Goal: Register for event/course

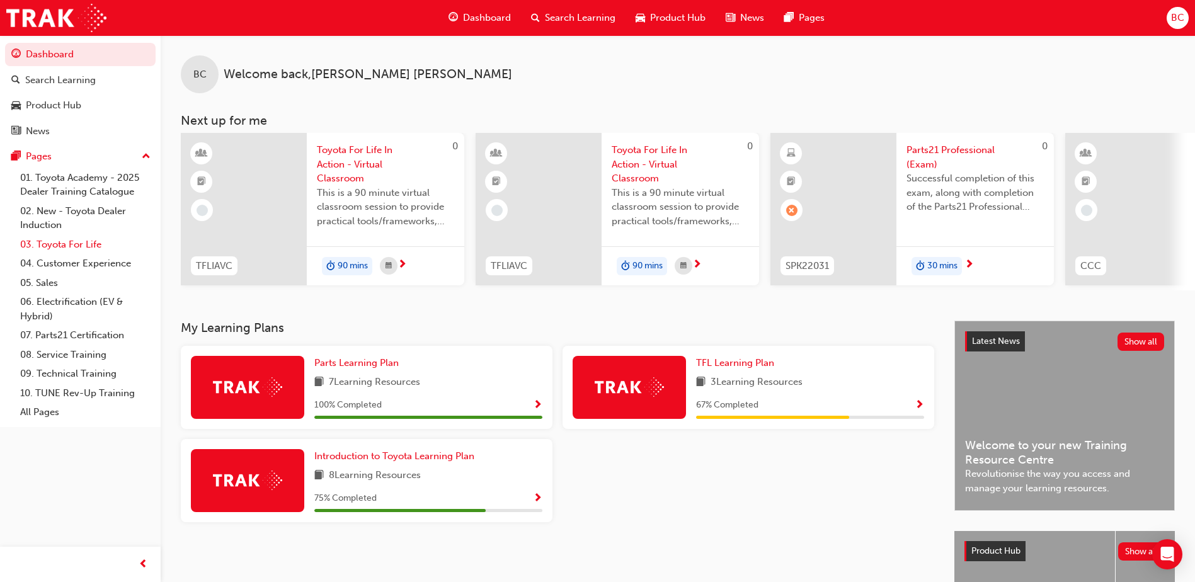
click at [92, 242] on link "03. Toyota For Life" at bounding box center [85, 245] width 140 height 20
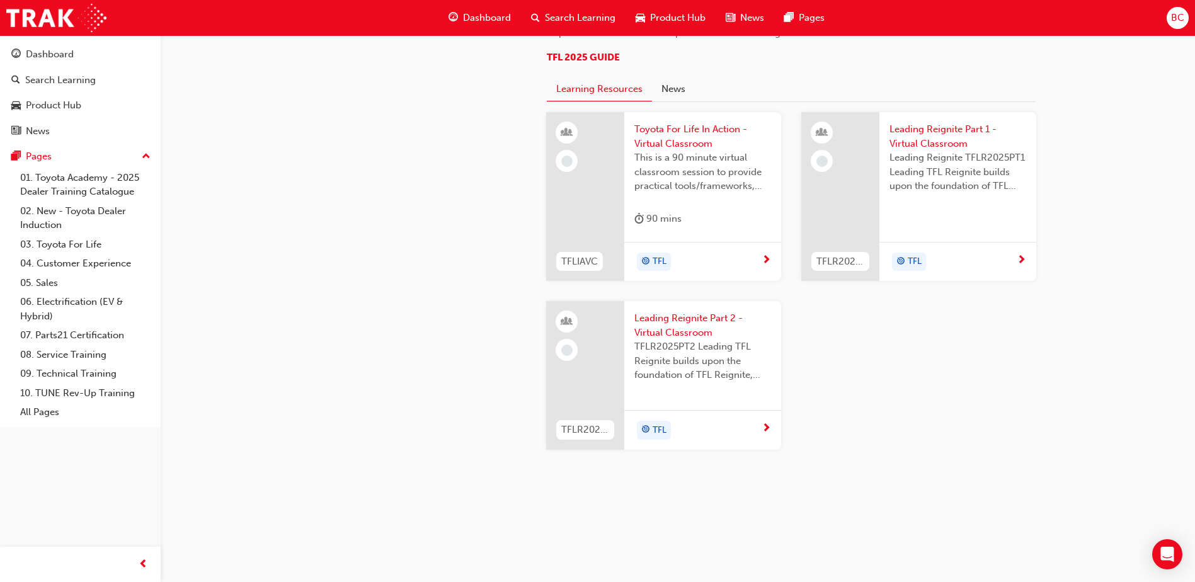
scroll to position [1071, 0]
click at [725, 193] on span "This is a 90 minute virtual classroom session to provide practical tools/framew…" at bounding box center [702, 172] width 137 height 43
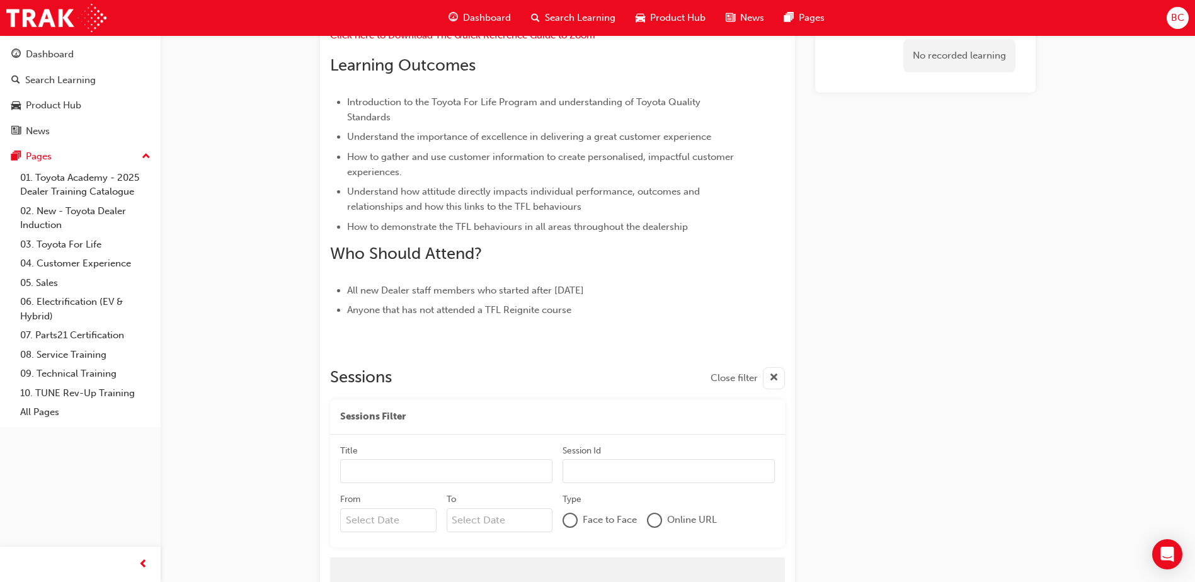
scroll to position [517, 0]
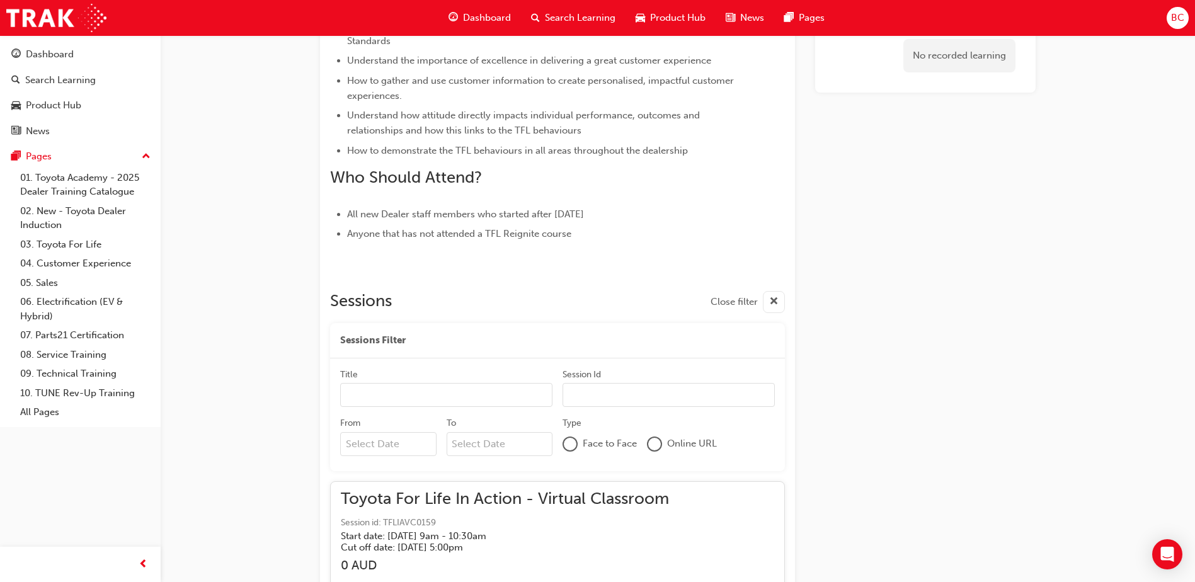
click at [545, 398] on input "Title" at bounding box center [446, 395] width 212 height 24
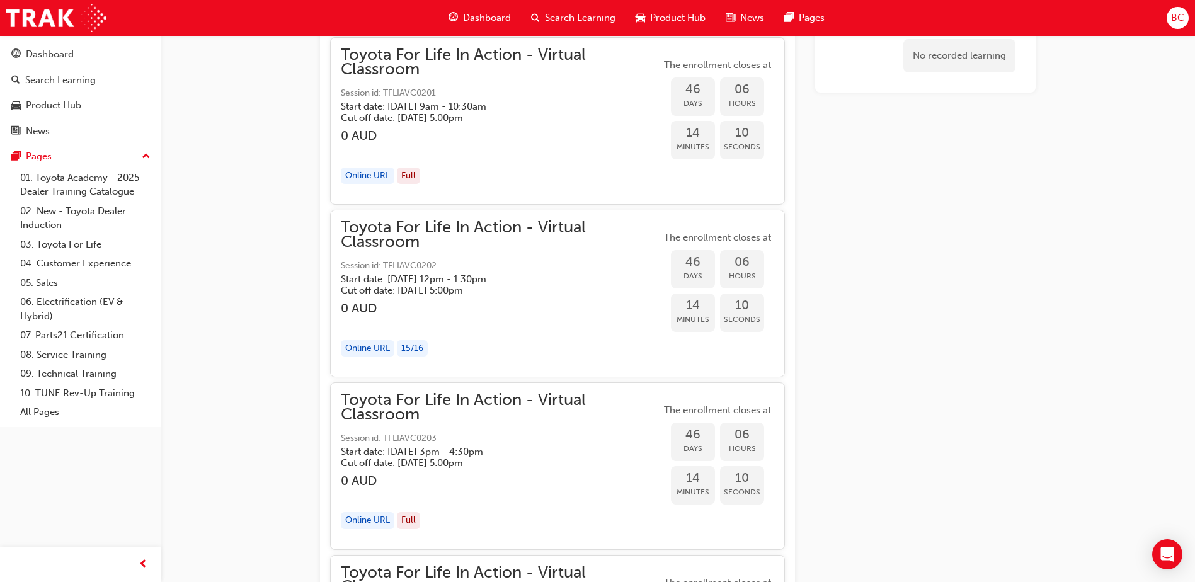
scroll to position [9270, 0]
click at [433, 291] on h5 "Cut off date: [DATE] 5:00pm" at bounding box center [491, 287] width 300 height 11
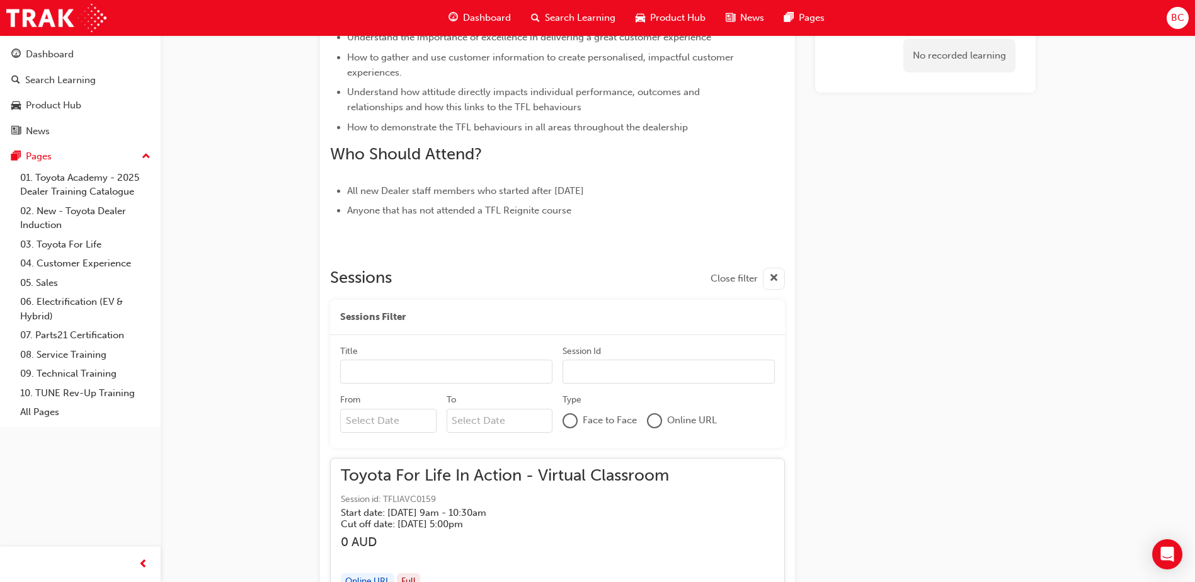
scroll to position [580, 0]
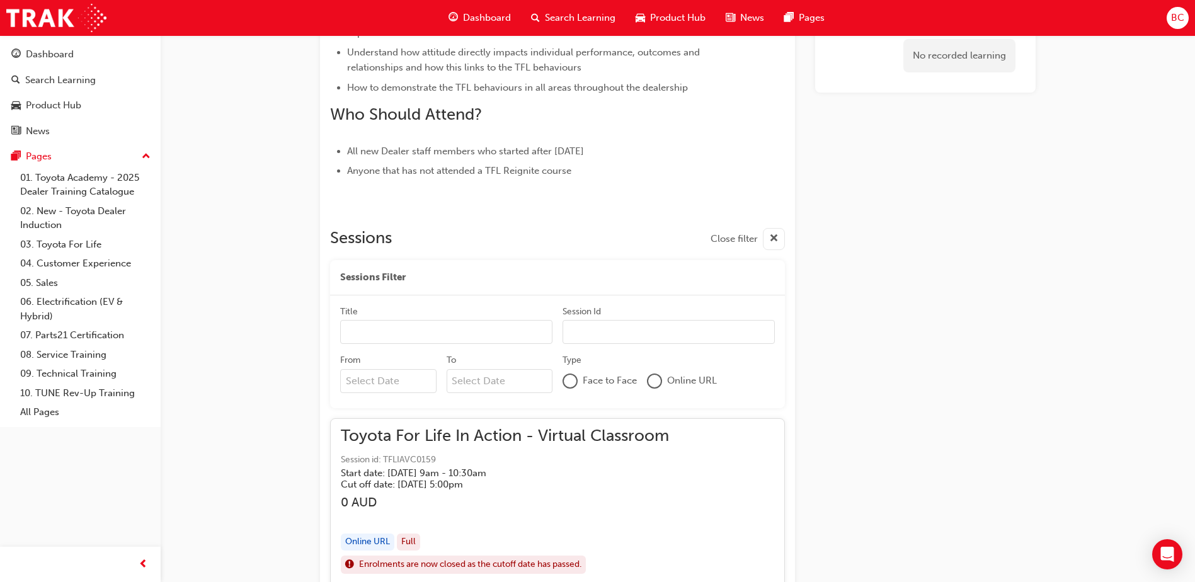
click at [443, 342] on input "Title" at bounding box center [446, 332] width 212 height 24
click at [570, 334] on input "Session Id" at bounding box center [668, 332] width 212 height 24
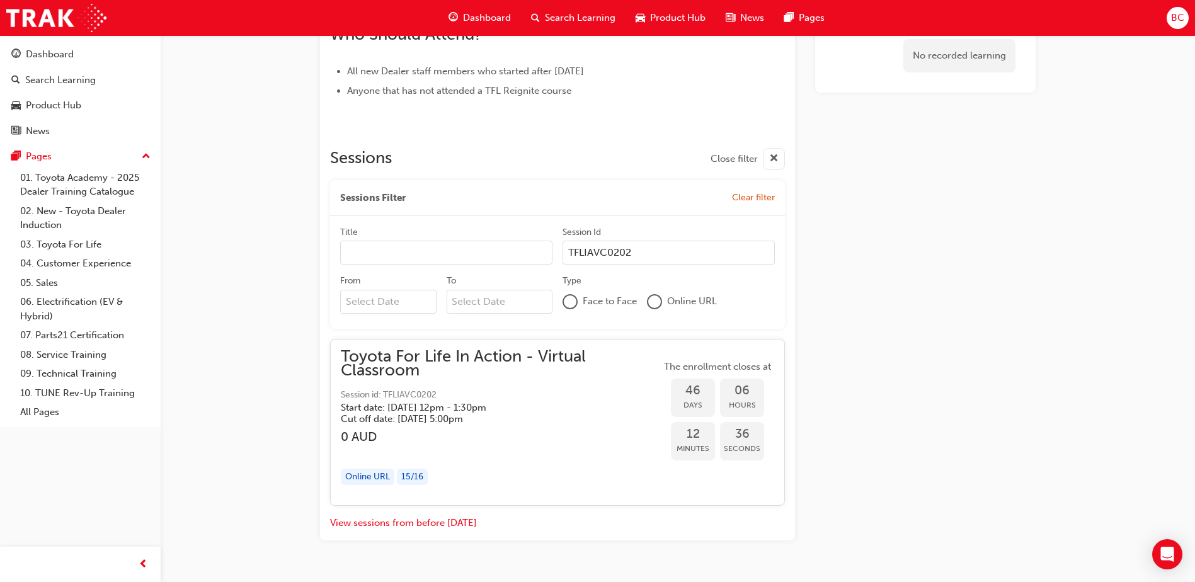
scroll to position [690, 0]
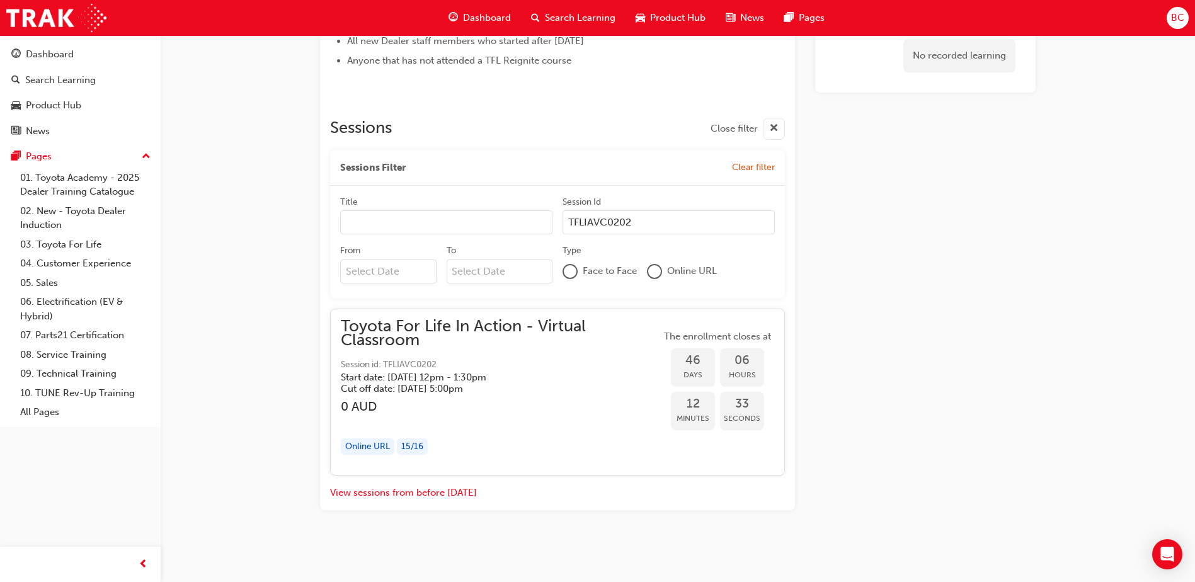
type input "TFLIAVC0202"
click at [658, 272] on div at bounding box center [654, 271] width 13 height 13
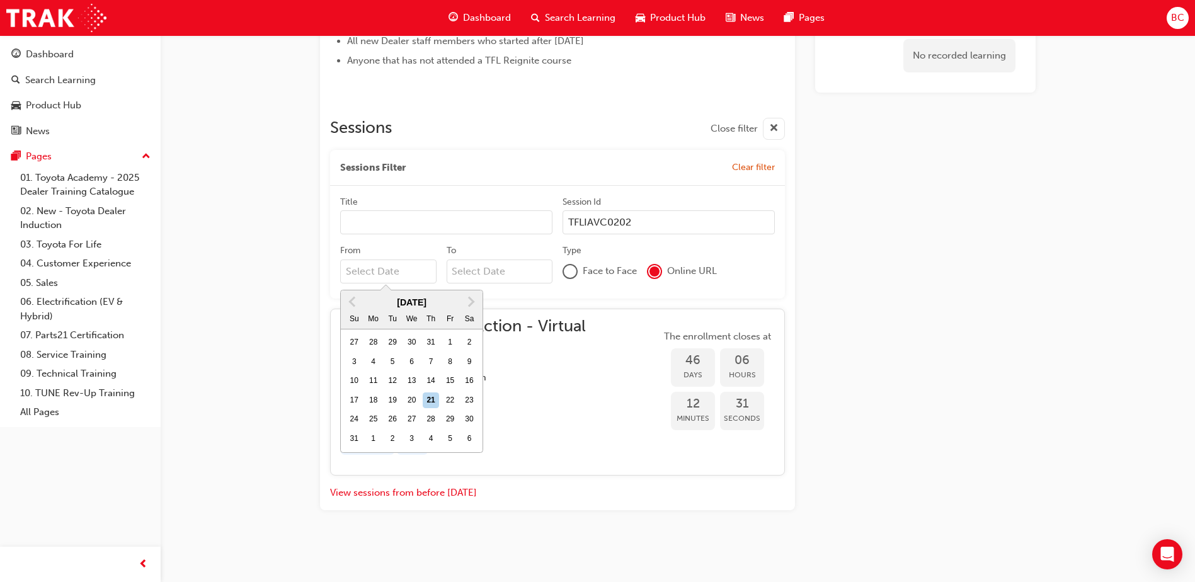
click at [410, 273] on input "From Previous Month Next Month [DATE] Su Mo Tu We Th Fr Sa 27 28 29 30 31 1 2 3…" at bounding box center [388, 271] width 96 height 24
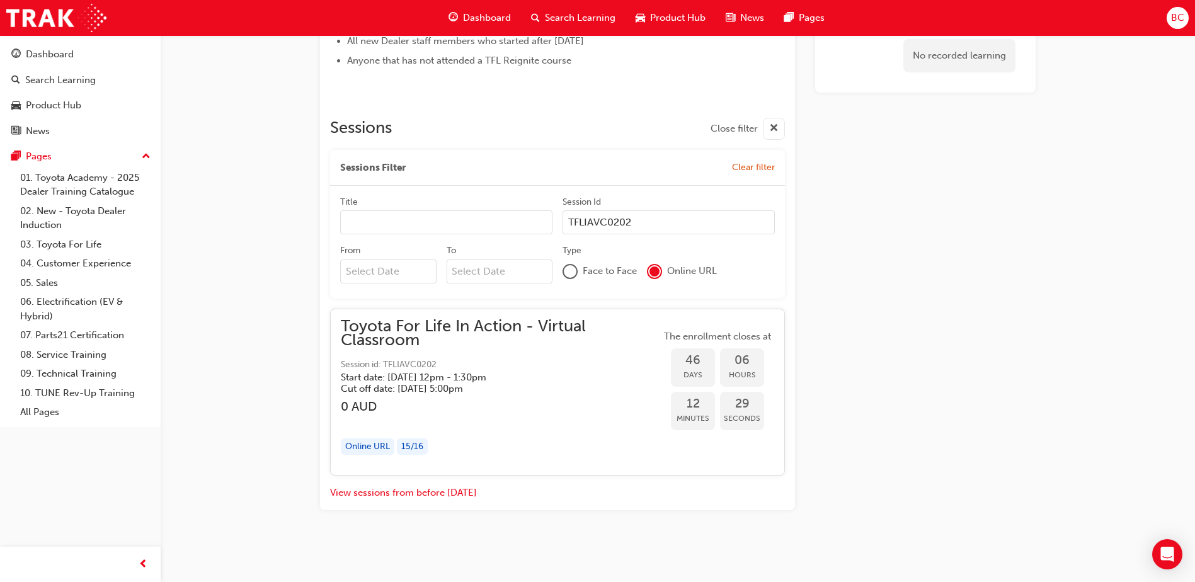
click at [590, 386] on h5 "Cut off date: [DATE] 5:00pm" at bounding box center [491, 388] width 300 height 11
click at [484, 392] on h5 "Cut off date: [DATE] 5:00pm" at bounding box center [491, 388] width 300 height 11
click at [373, 445] on div "Online URL" at bounding box center [368, 446] width 54 height 17
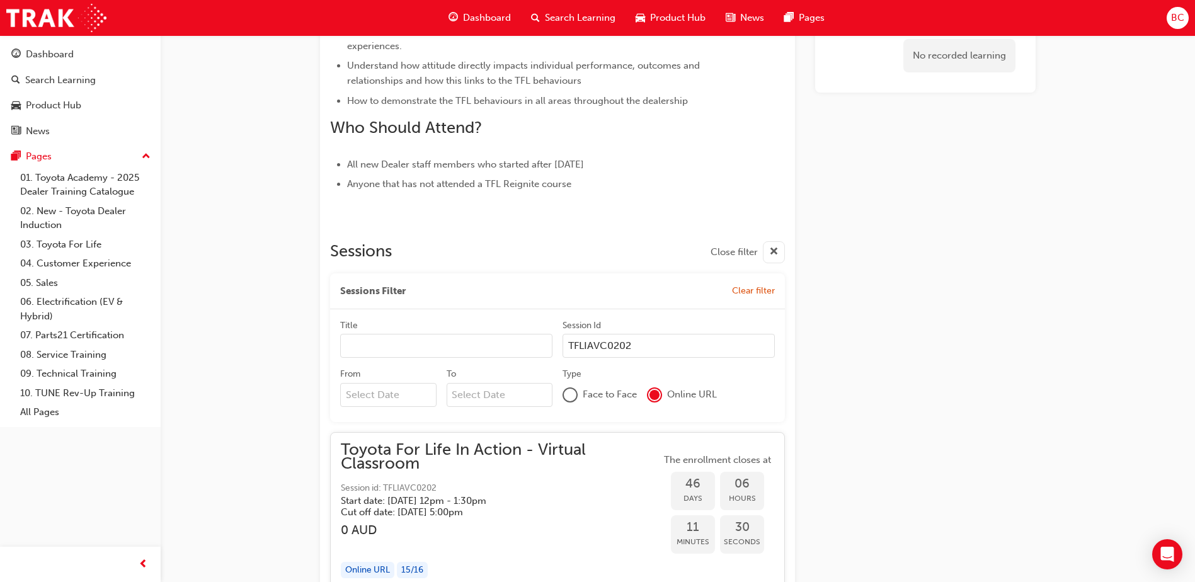
scroll to position [630, 0]
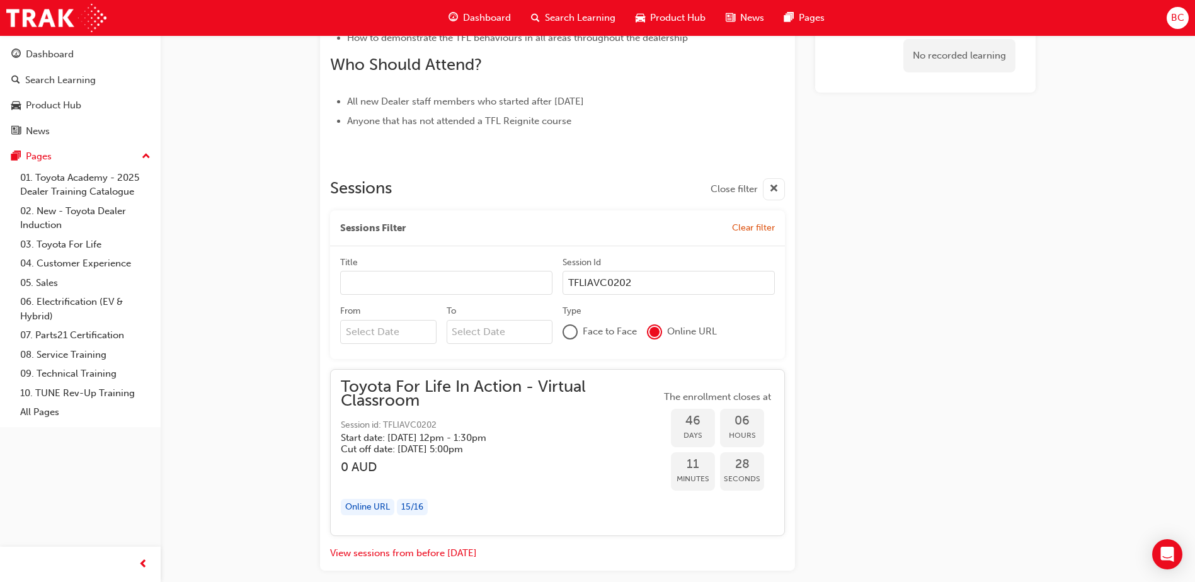
click at [477, 404] on span "Toyota For Life In Action - Virtual Classroom" at bounding box center [501, 394] width 320 height 28
click at [696, 429] on span "Days" at bounding box center [693, 435] width 44 height 14
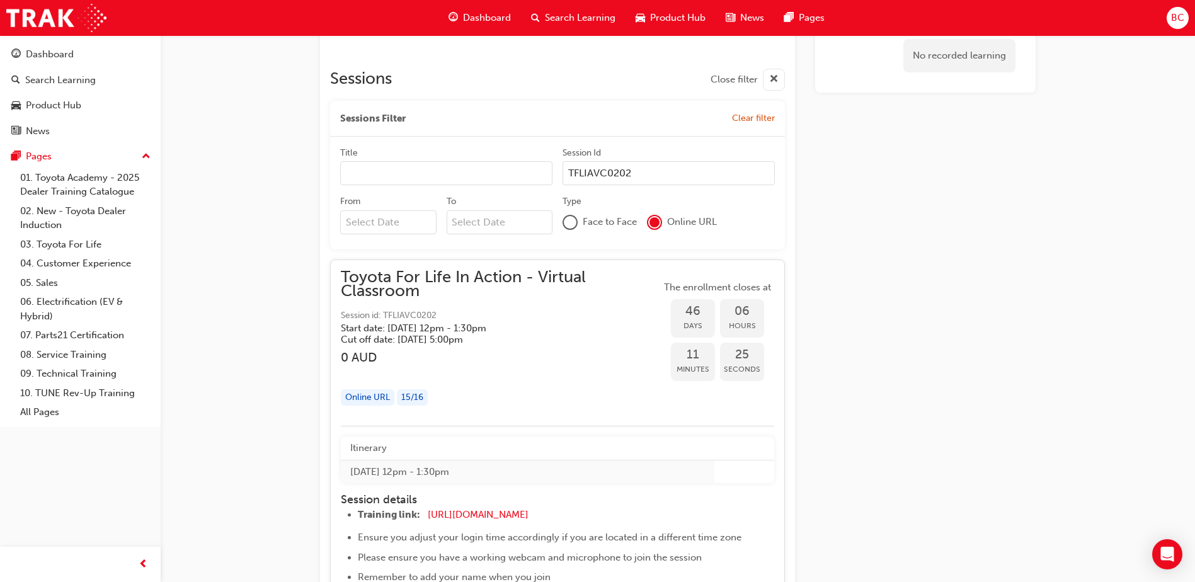
scroll to position [756, 0]
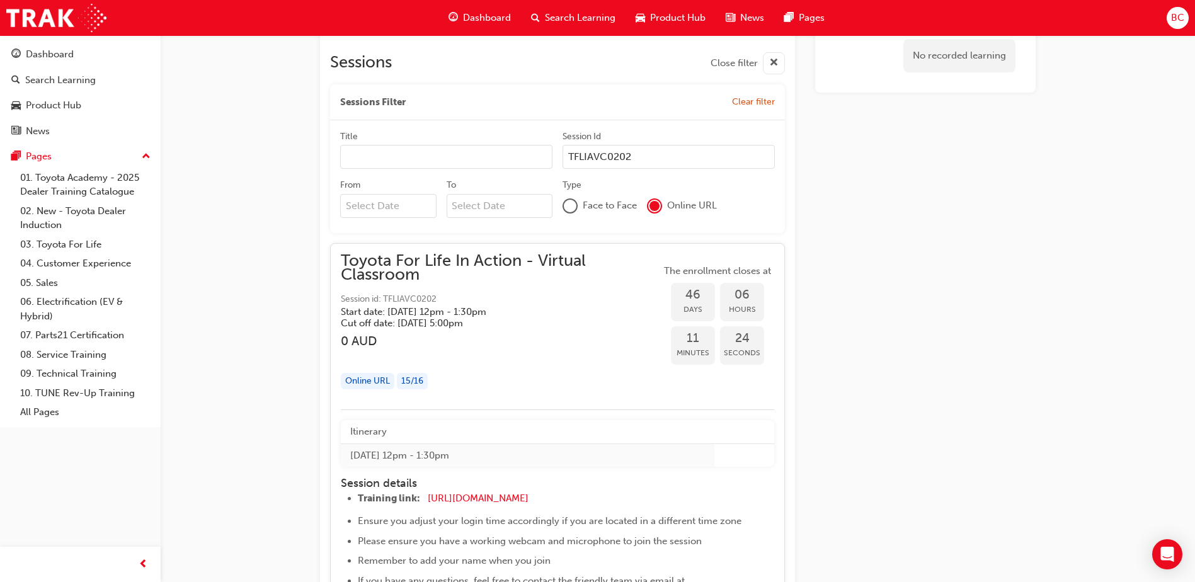
click at [405, 380] on div "15 / 16" at bounding box center [412, 381] width 31 height 17
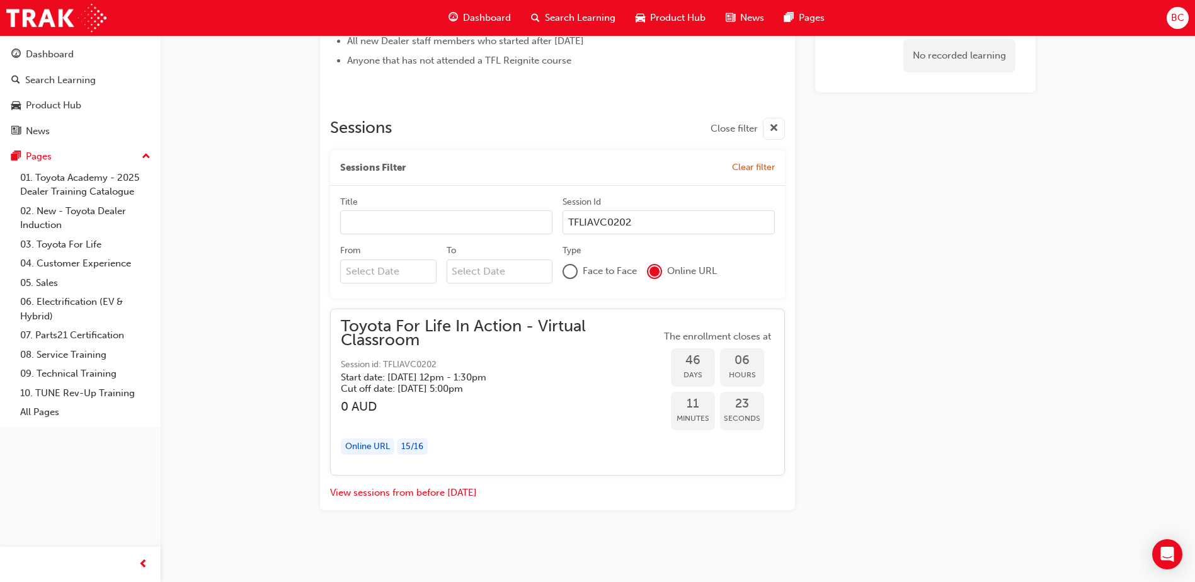
click at [418, 351] on div "Toyota For Life In Action - Virtual Classroom Session id: TFLIAVC0202 Start dat…" at bounding box center [501, 357] width 320 height 76
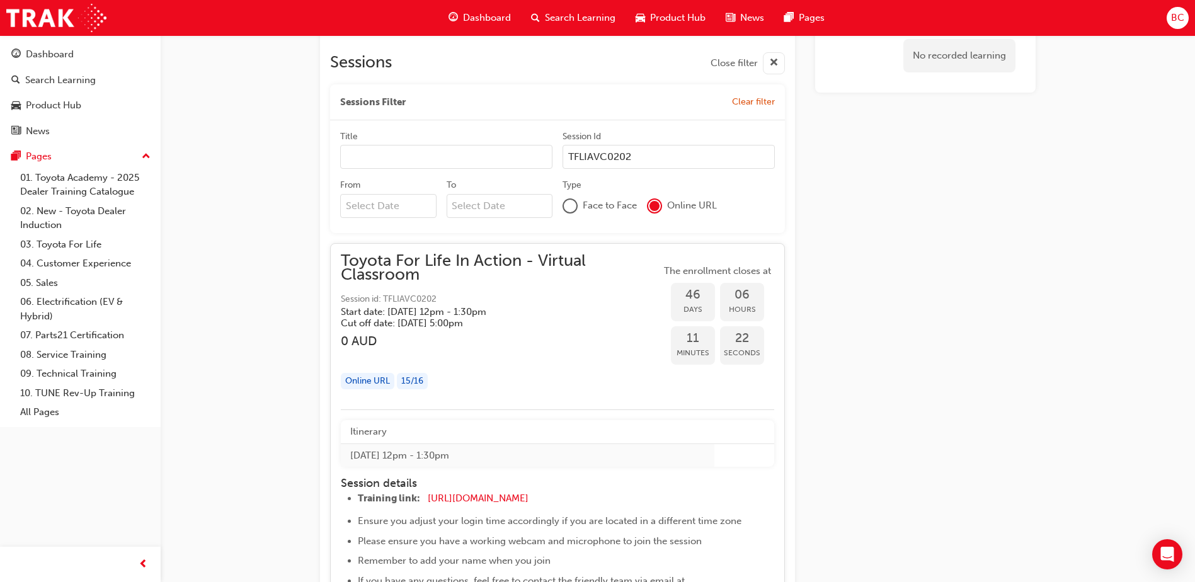
click at [418, 351] on div "button" at bounding box center [501, 355] width 320 height 14
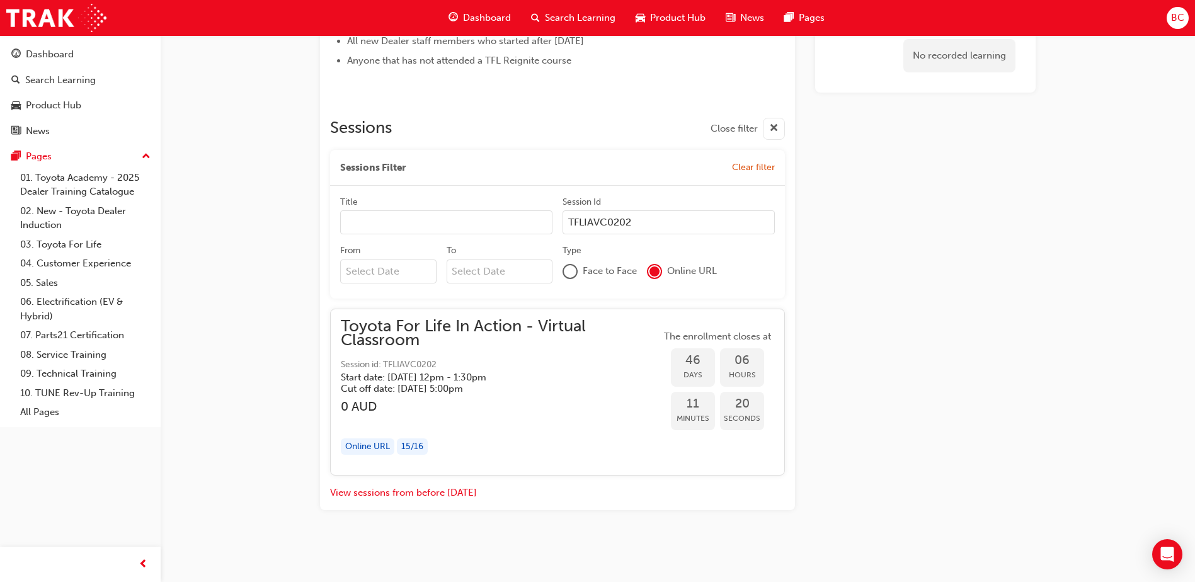
click at [418, 351] on div "Toyota For Life In Action - Virtual Classroom Session id: TFLIAVC0202 Start dat…" at bounding box center [501, 357] width 320 height 76
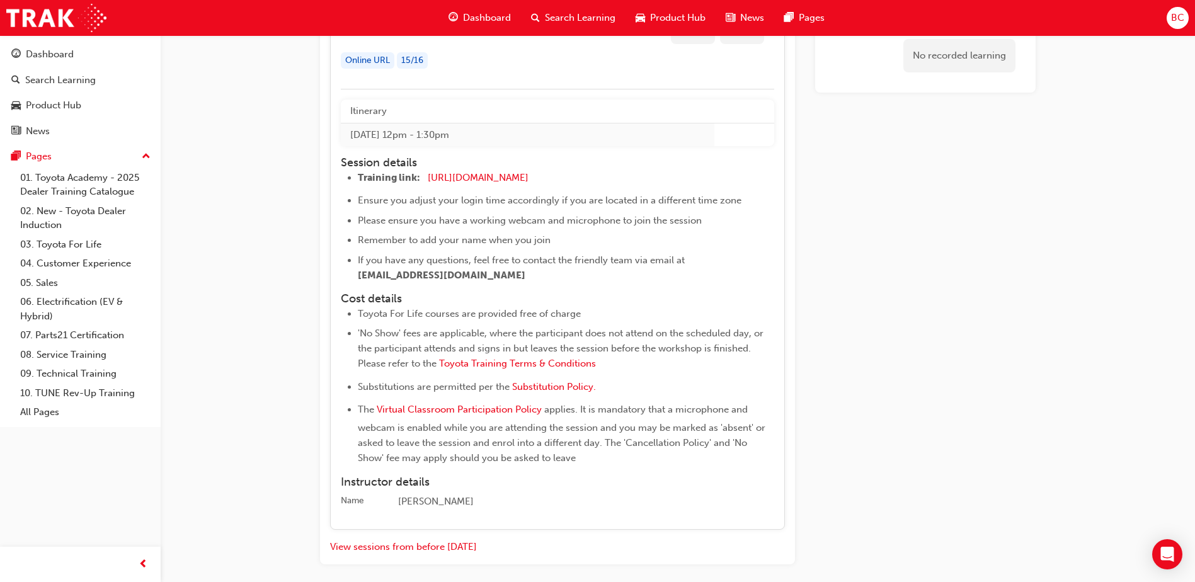
scroll to position [1130, 0]
